Goal: Complete application form

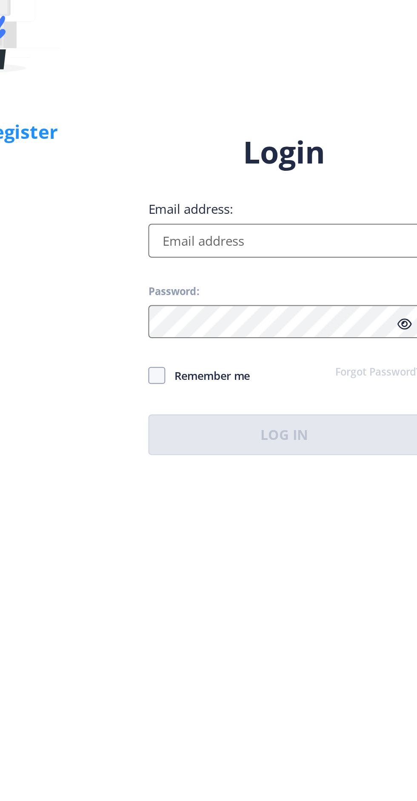
click at [252, 376] on input "Email address:" at bounding box center [302, 367] width 137 height 17
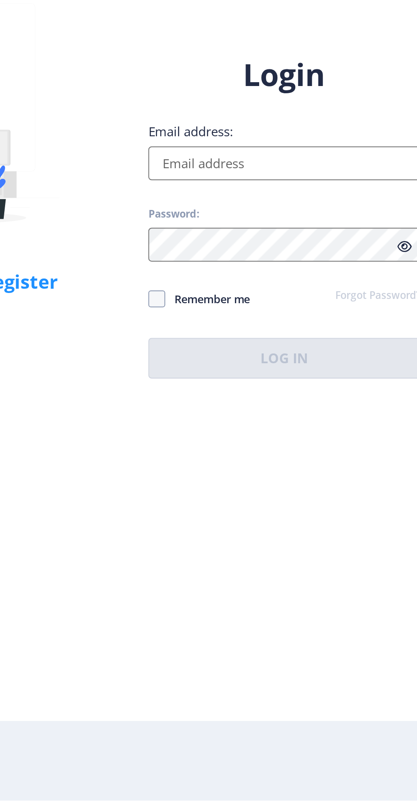
type input "hardikpurohit880@gmail.com"
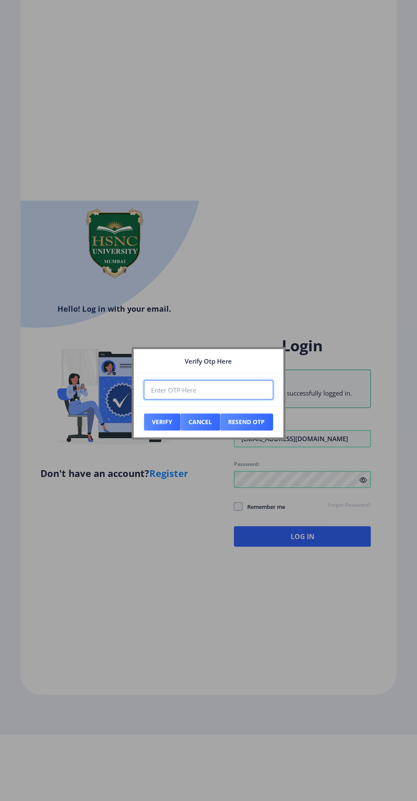
scroll to position [0, 0]
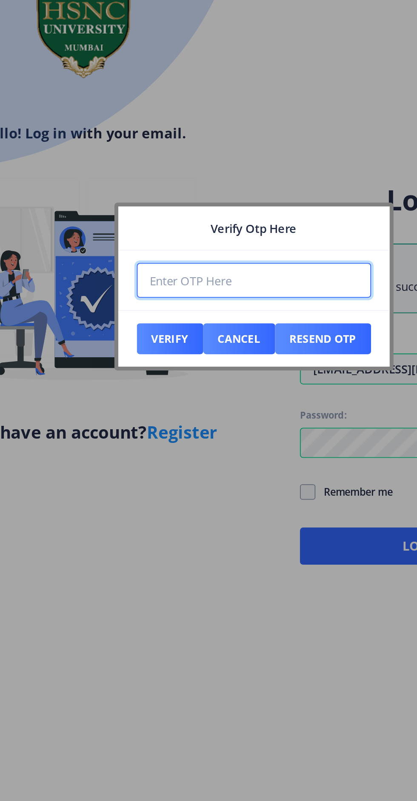
click at [165, 393] on input "number" at bounding box center [208, 390] width 129 height 19
type input "565987"
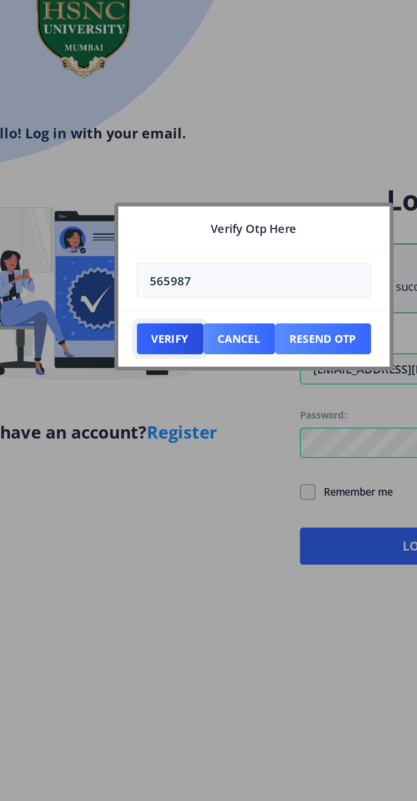
click at [162, 423] on button "Verify" at bounding box center [162, 422] width 37 height 17
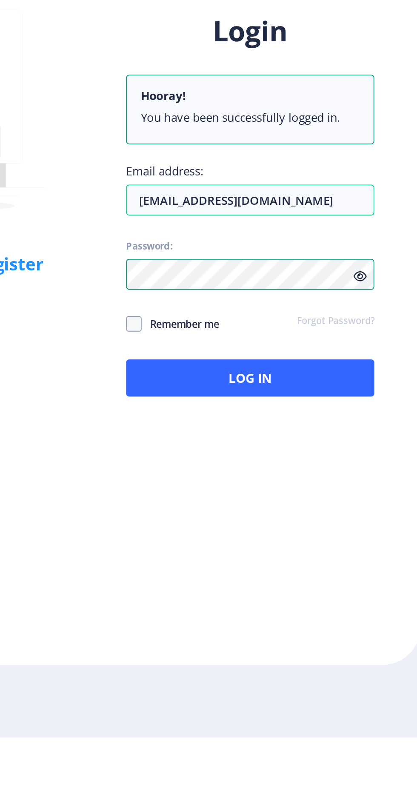
scroll to position [66, 0]
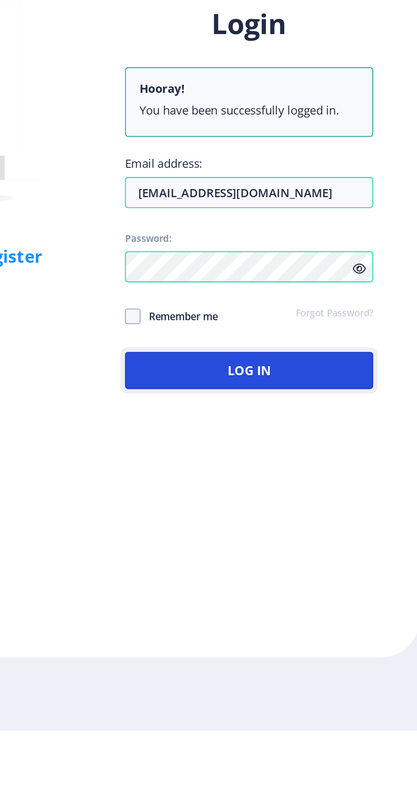
click at [332, 593] on button "Log In" at bounding box center [302, 603] width 137 height 20
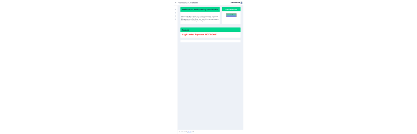
scroll to position [31, 0]
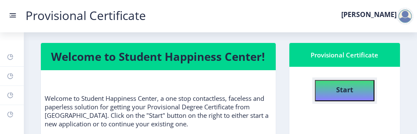
click at [349, 85] on b "Start" at bounding box center [344, 89] width 17 height 9
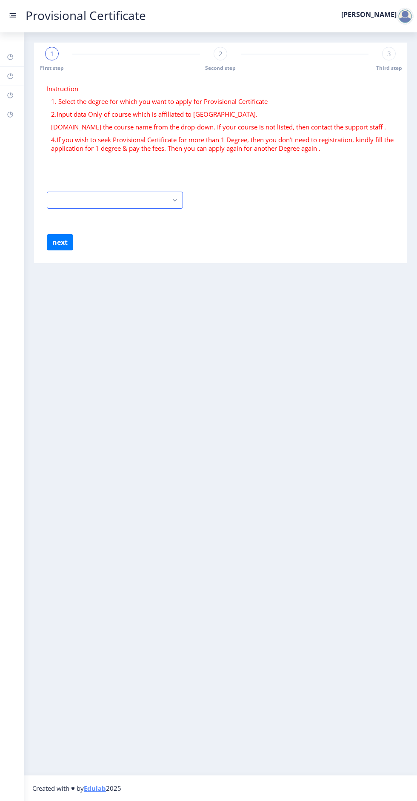
click at [172, 195] on rect "button" at bounding box center [175, 200] width 10 height 10
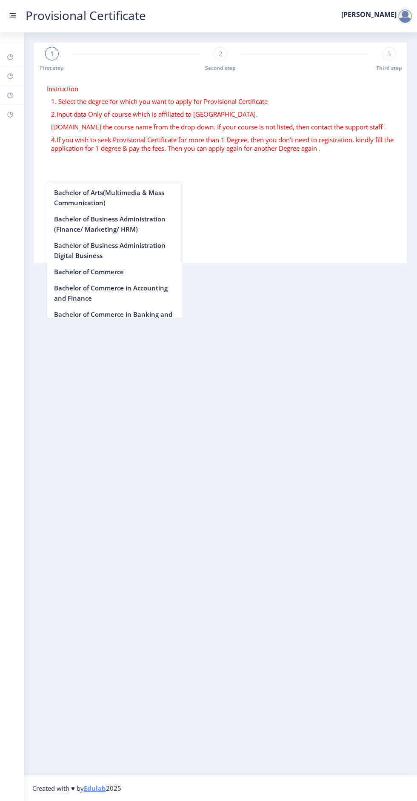
scroll to position [227, 0]
click at [76, 272] on nb-option "Bachelor of Commerce" at bounding box center [114, 271] width 135 height 16
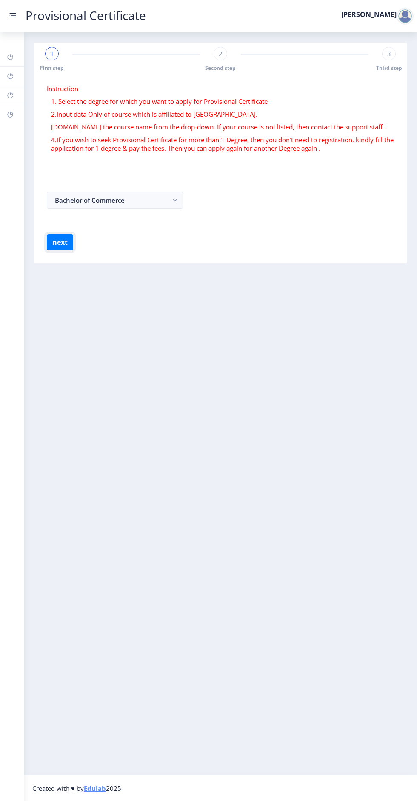
click at [63, 234] on button "next" at bounding box center [60, 242] width 26 height 16
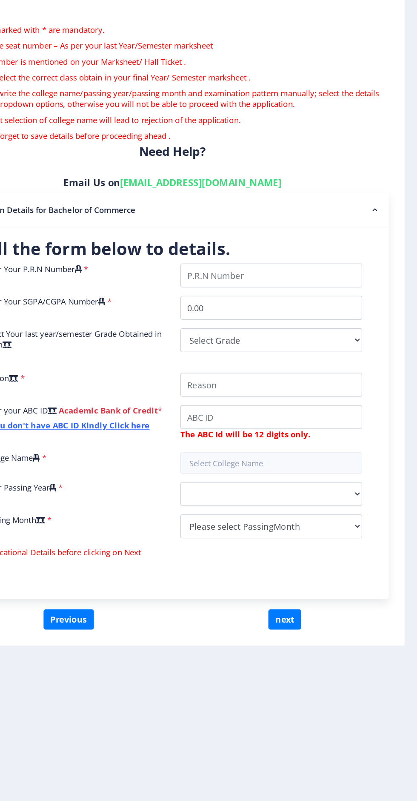
scroll to position [31, 0]
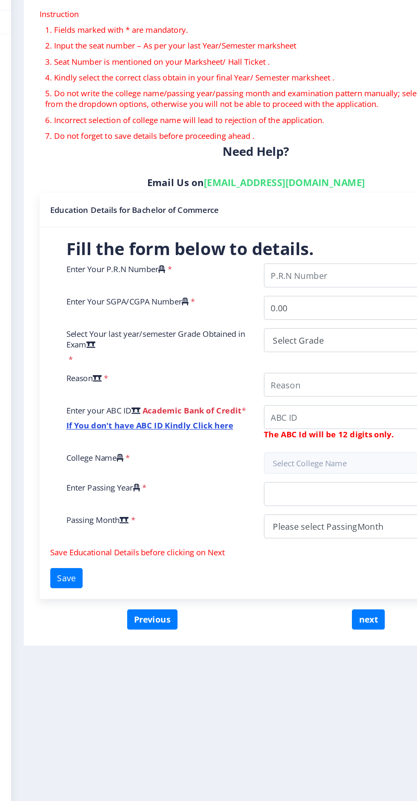
click at [175, 415] on link "If You don't have ABC ID Kindly Click here" at bounding box center [135, 419] width 134 height 9
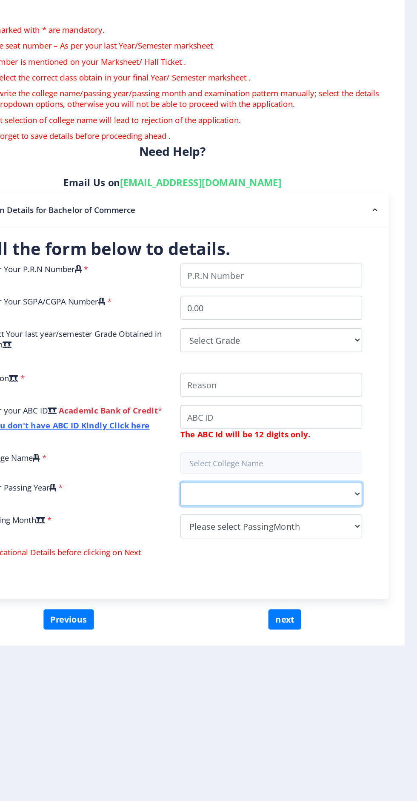
click at [352, 465] on select "2025 2024 2023 2022 2021 2020 2019 2018 2017 2016 2015 2014 2013 2012 2011 2010…" at bounding box center [300, 474] width 146 height 19
select select "2024"
click at [227, 465] on select "2025 2024 2023 2022 2021 2020 2019 2018 2017 2016 2015 2014 2013 2012 2011 2010…" at bounding box center [300, 474] width 146 height 19
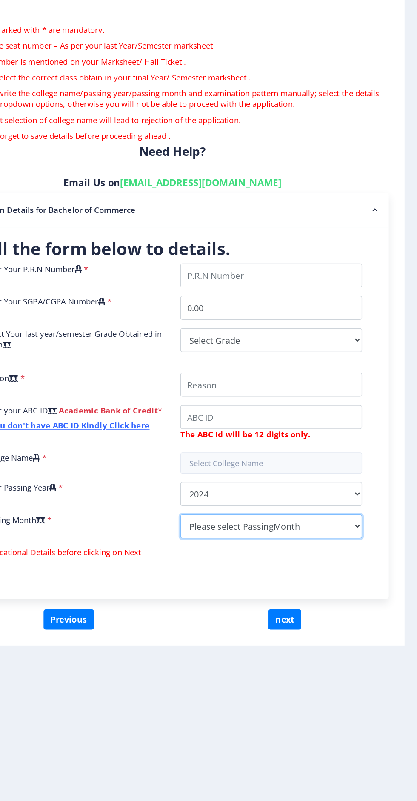
click at [360, 491] on select "Please select PassingMonth (01) January (02) February (03) March (04) April (05…" at bounding box center [300, 500] width 146 height 19
select select "September"
click at [227, 491] on select "Please select PassingMonth (01) January (02) February (03) March (04) April (05…" at bounding box center [300, 500] width 146 height 19
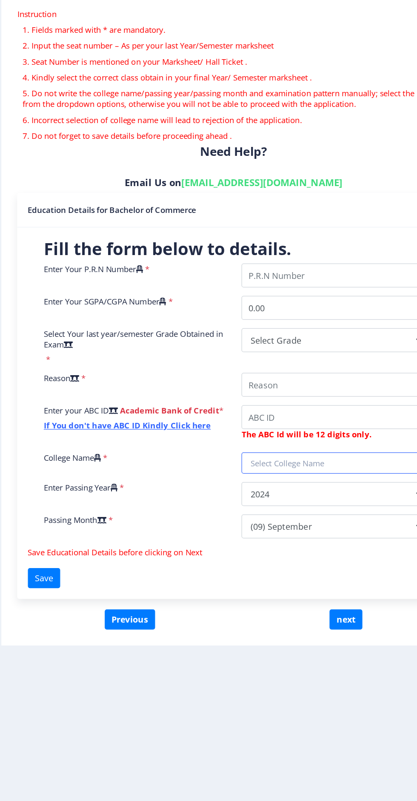
click at [290, 441] on input "text" at bounding box center [300, 449] width 146 height 17
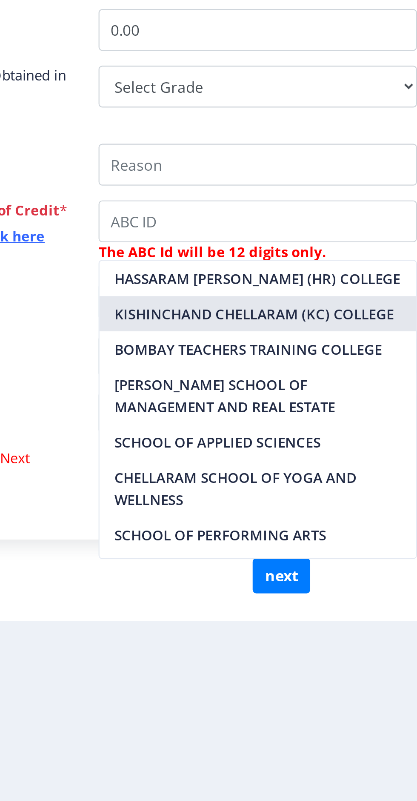
click at [258, 456] on nb-option "KISHINCHAND CHELLARAM (KC) COLLEGE" at bounding box center [299, 455] width 145 height 16
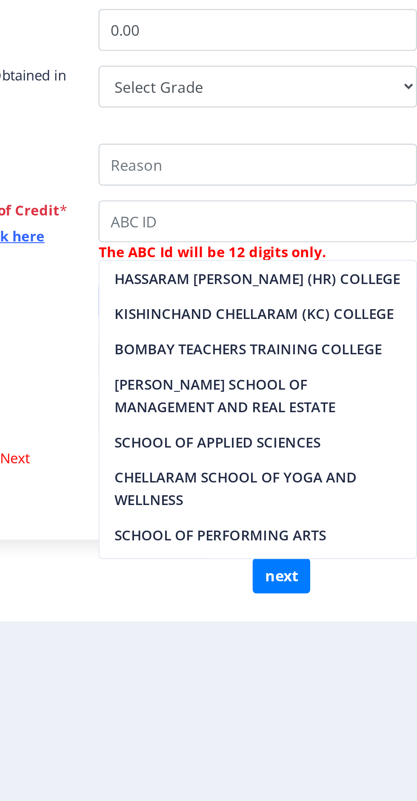
type input "KISHINCHAND CHELLARAM (KC) COLLEGE"
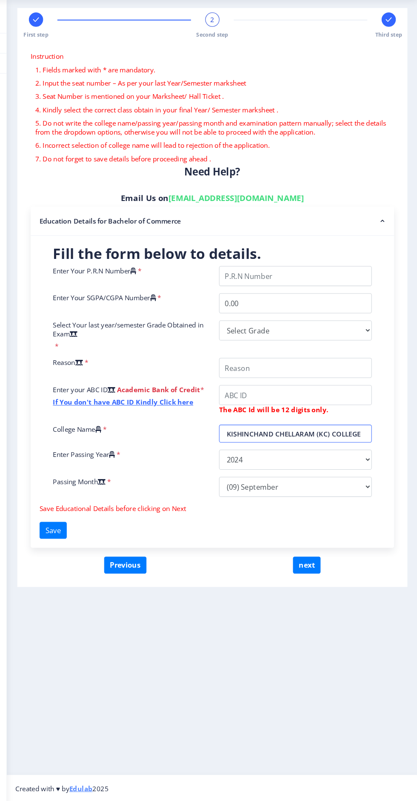
scroll to position [30, 0]
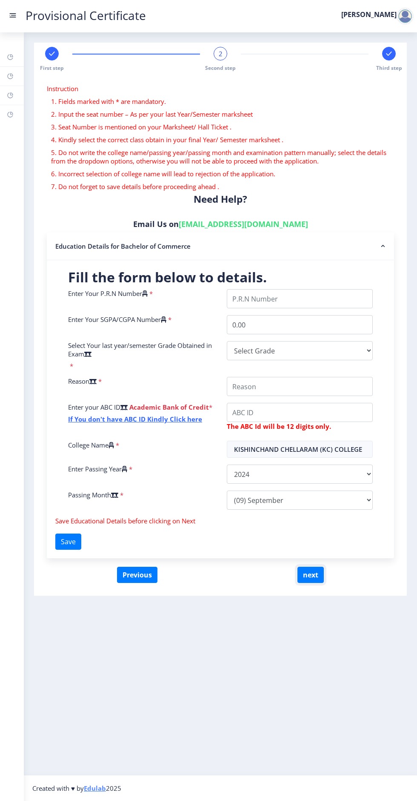
click at [321, 567] on button "next" at bounding box center [311, 575] width 26 height 16
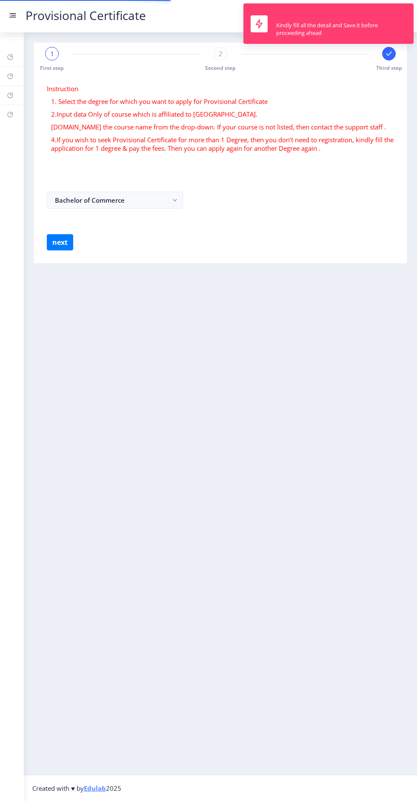
select select
